Goal: Check status: Check status

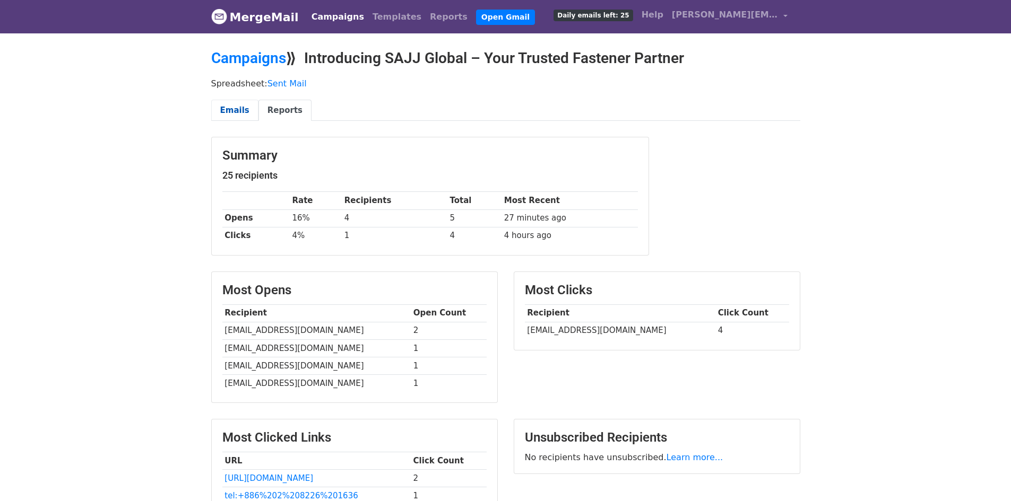
click at [222, 106] on link "Emails" at bounding box center [234, 111] width 47 height 22
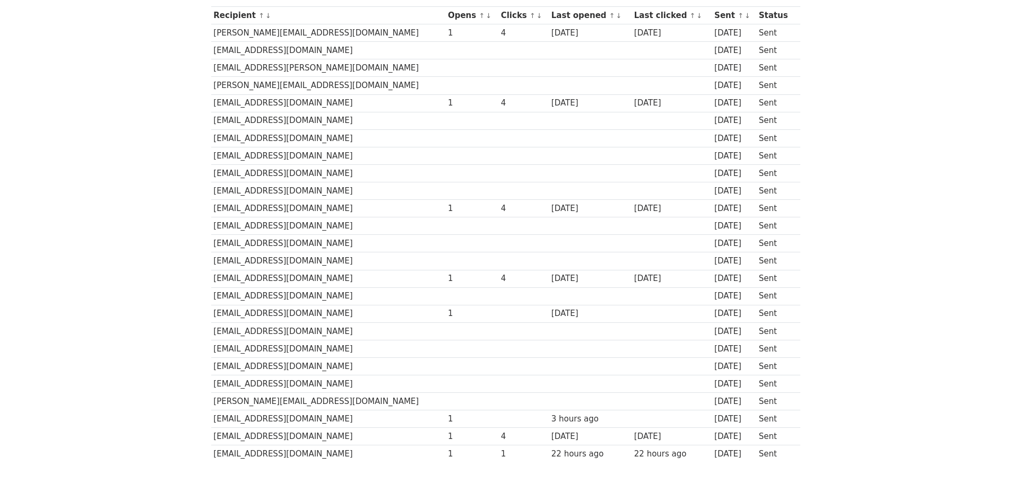
scroll to position [159, 0]
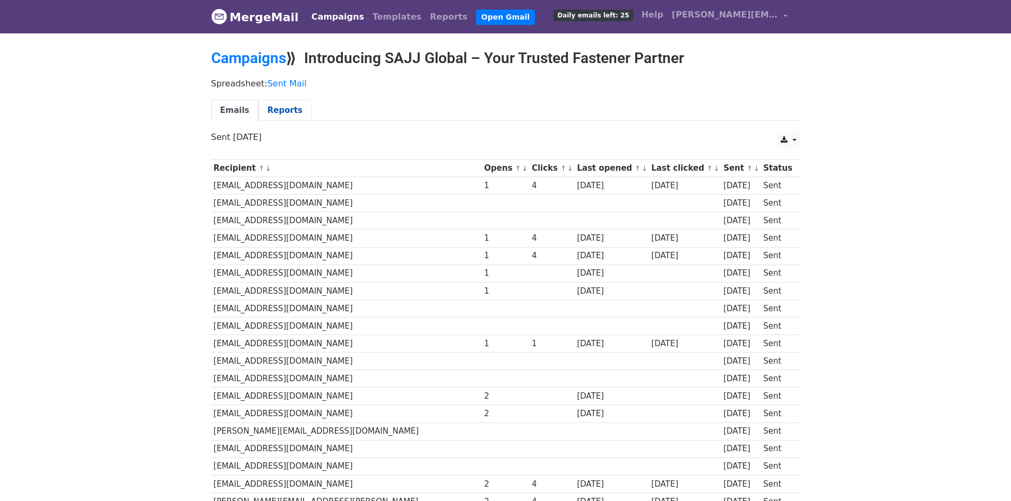
click at [275, 119] on link "Reports" at bounding box center [284, 111] width 53 height 22
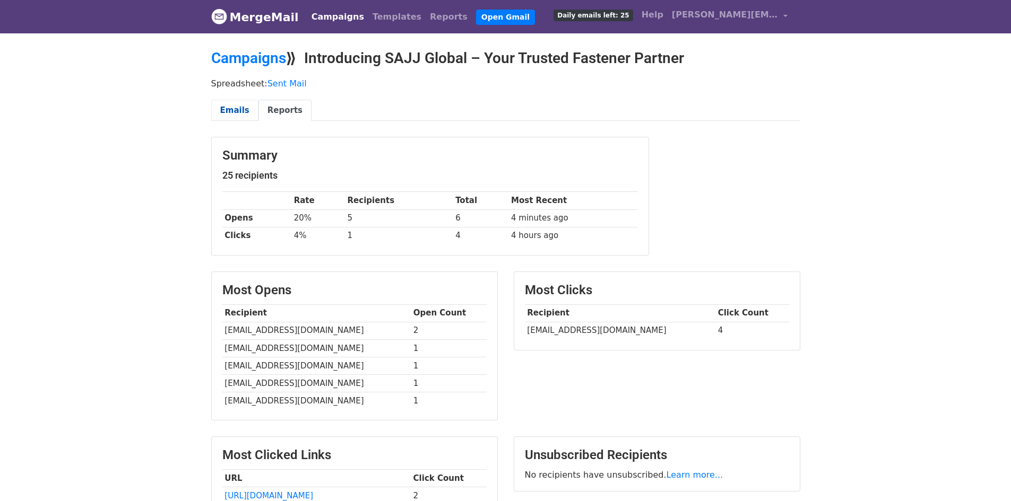
click at [229, 115] on link "Emails" at bounding box center [234, 111] width 47 height 22
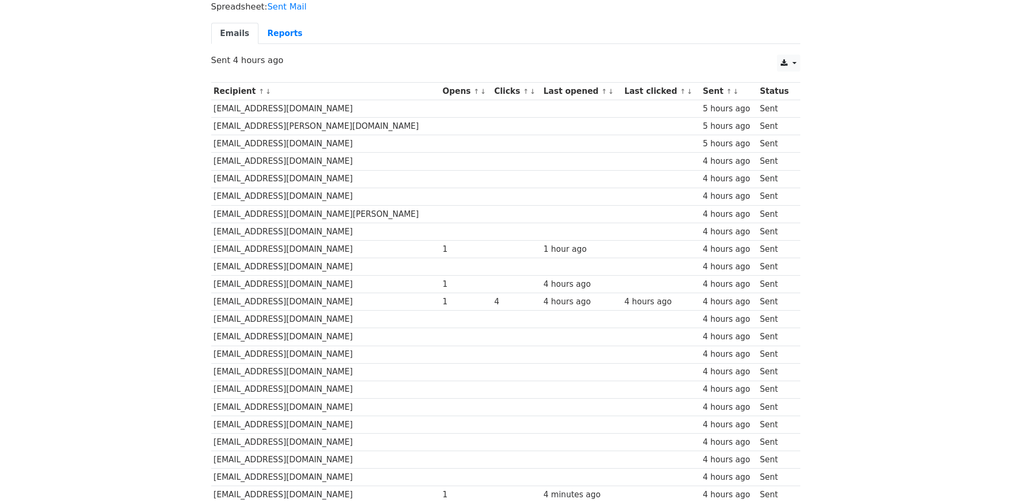
scroll to position [49, 0]
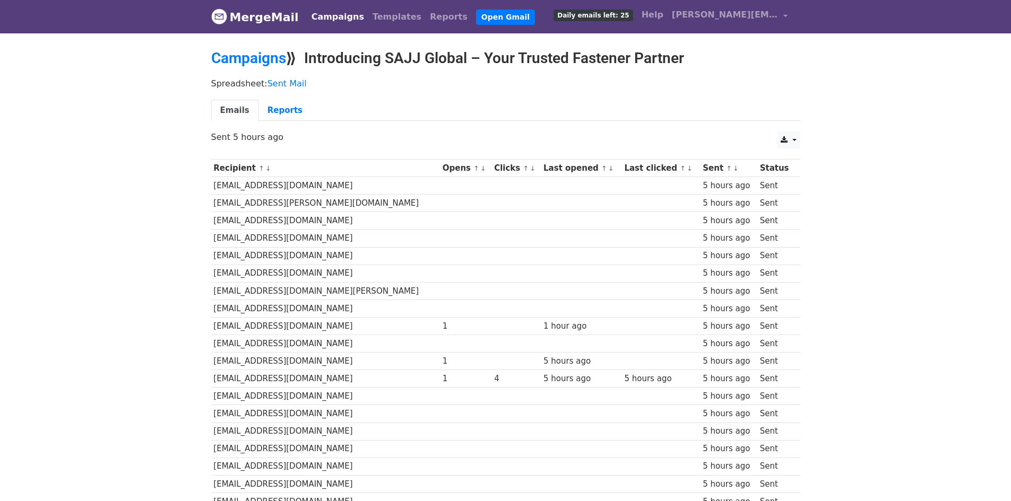
scroll to position [159, 0]
